Goal: Information Seeking & Learning: Learn about a topic

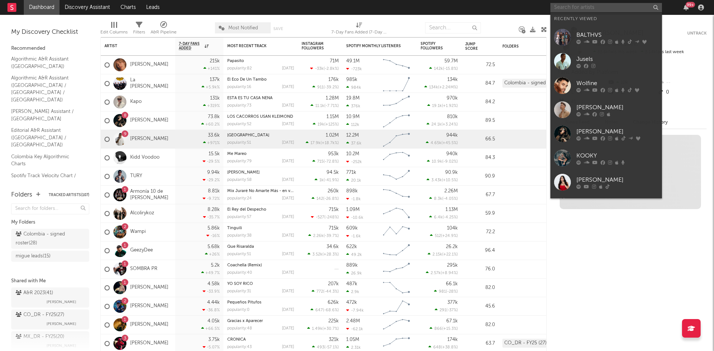
click at [578, 10] on input "text" at bounding box center [606, 7] width 112 height 9
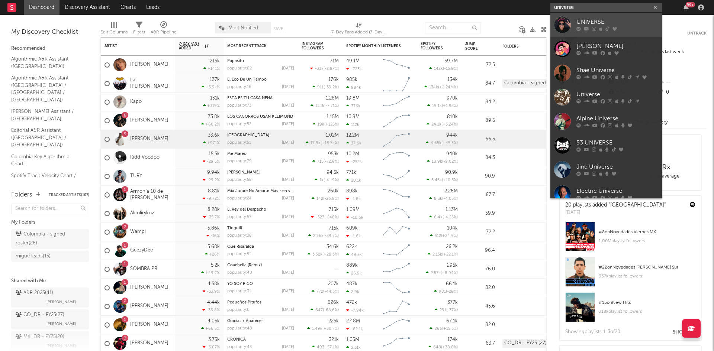
type input "universe"
click at [580, 20] on div "UNIVERSE" at bounding box center [617, 22] width 82 height 9
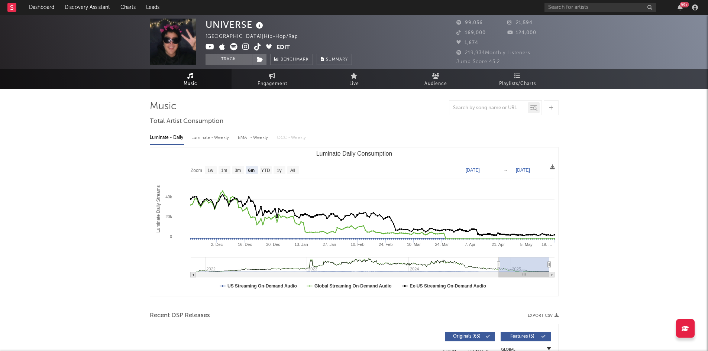
click at [167, 45] on img at bounding box center [173, 42] width 46 height 46
drag, startPoint x: 167, startPoint y: 45, endPoint x: 116, endPoint y: 56, distance: 52.2
click at [116, 56] on div "UNIVERSE [GEOGRAPHIC_DATA] | Hip-Hop/Rap Edit Track Benchmark Summary 99,056 21…" at bounding box center [354, 42] width 708 height 54
click at [290, 168] on text "All" at bounding box center [292, 170] width 5 height 5
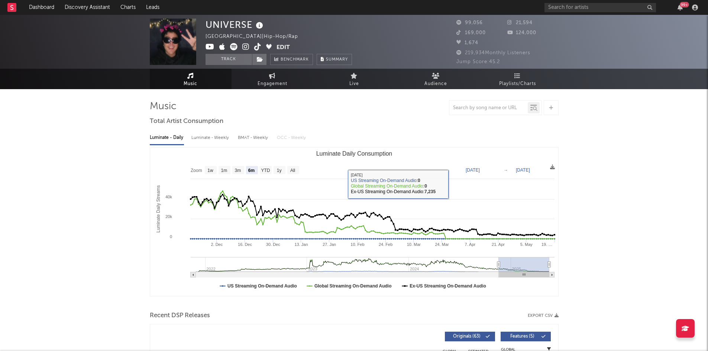
select select "All"
type input "[DATE]"
